Goal: Task Accomplishment & Management: Use online tool/utility

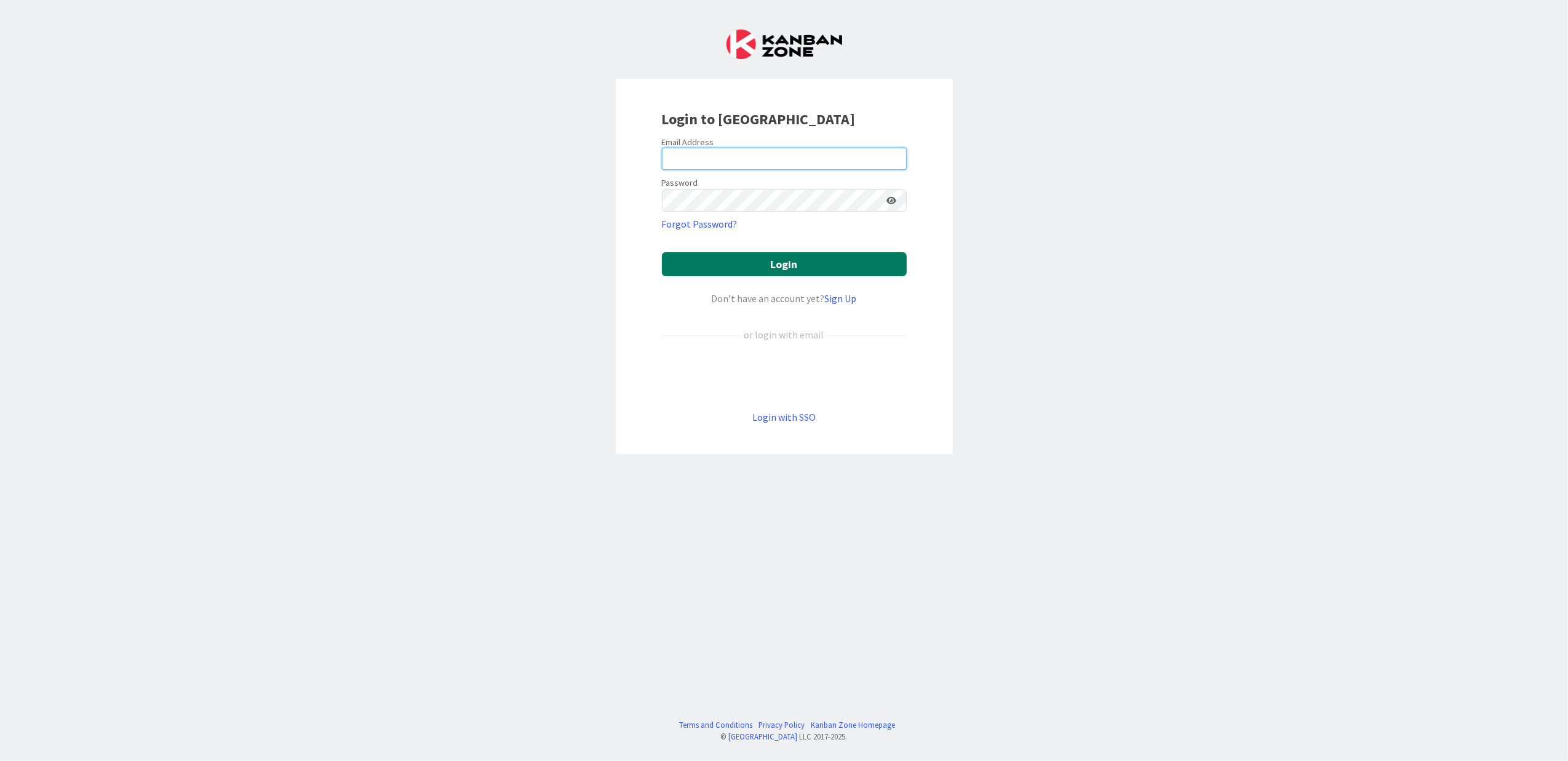
type input "[EMAIL_ADDRESS][PERSON_NAME][DOMAIN_NAME]"
click at [874, 270] on button "Login" at bounding box center [784, 264] width 245 height 24
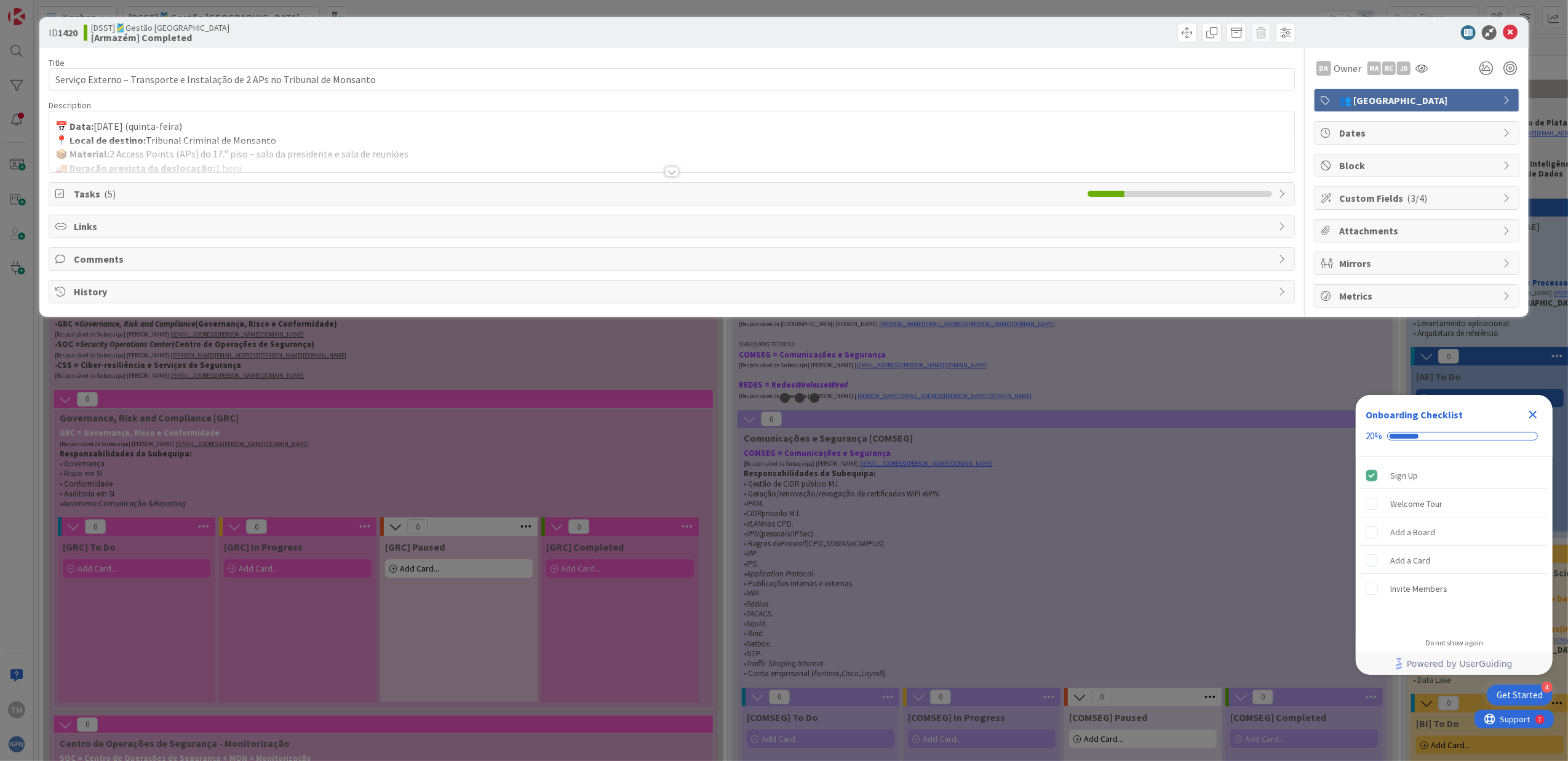
click at [1533, 418] on icon "Close Checklist" at bounding box center [1532, 415] width 14 height 14
click at [1509, 30] on icon at bounding box center [1510, 33] width 14 height 14
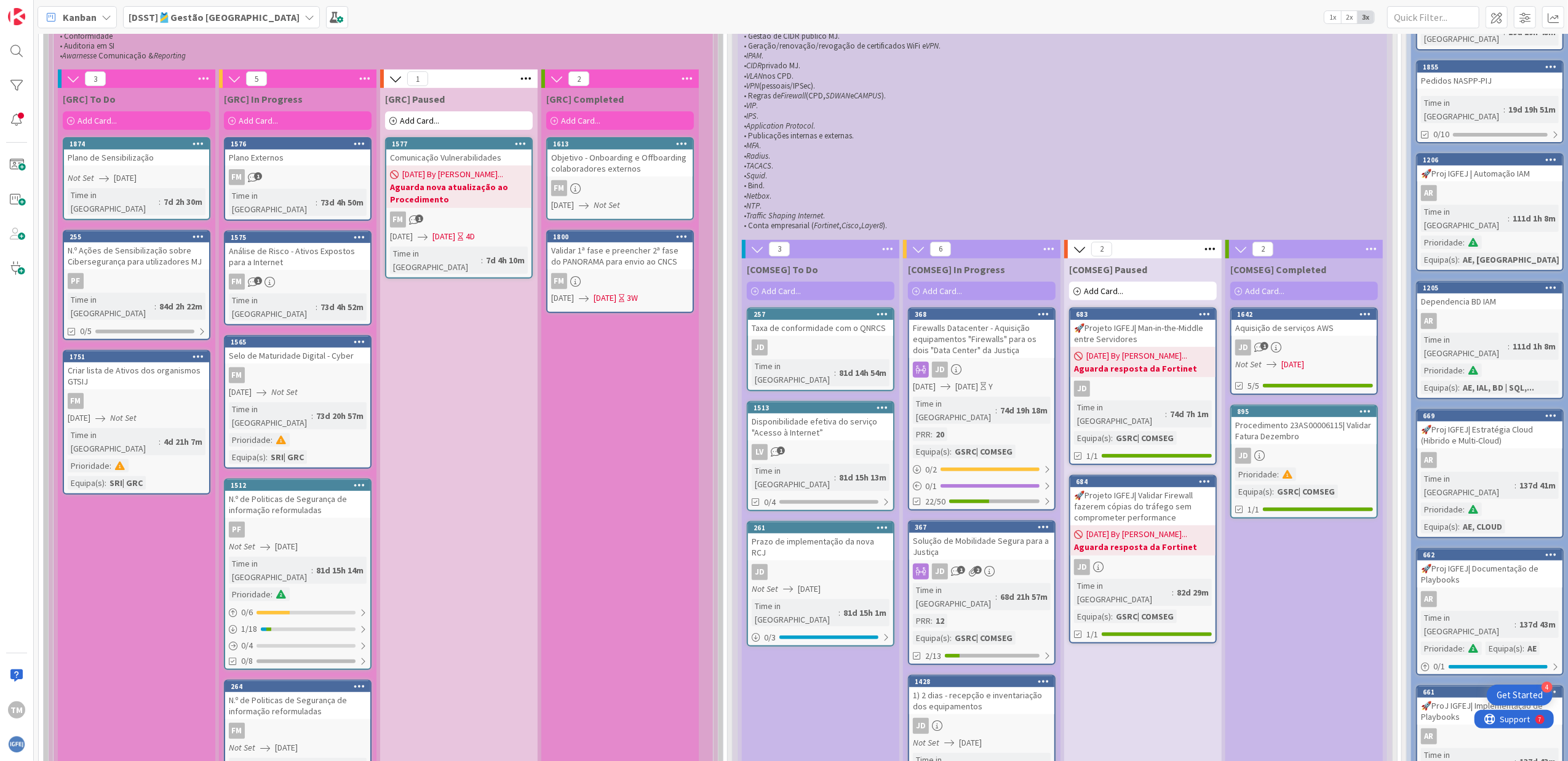
scroll to position [532, 0]
